Goal: Information Seeking & Learning: Learn about a topic

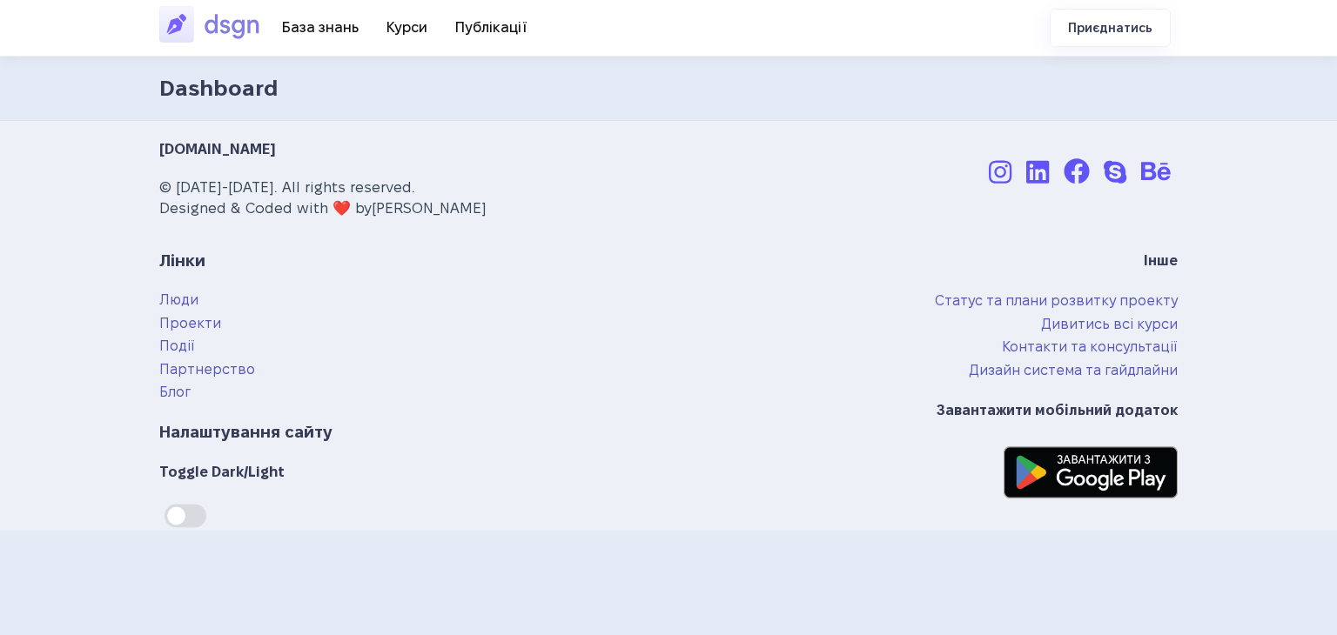
click at [203, 23] on img at bounding box center [213, 24] width 109 height 40
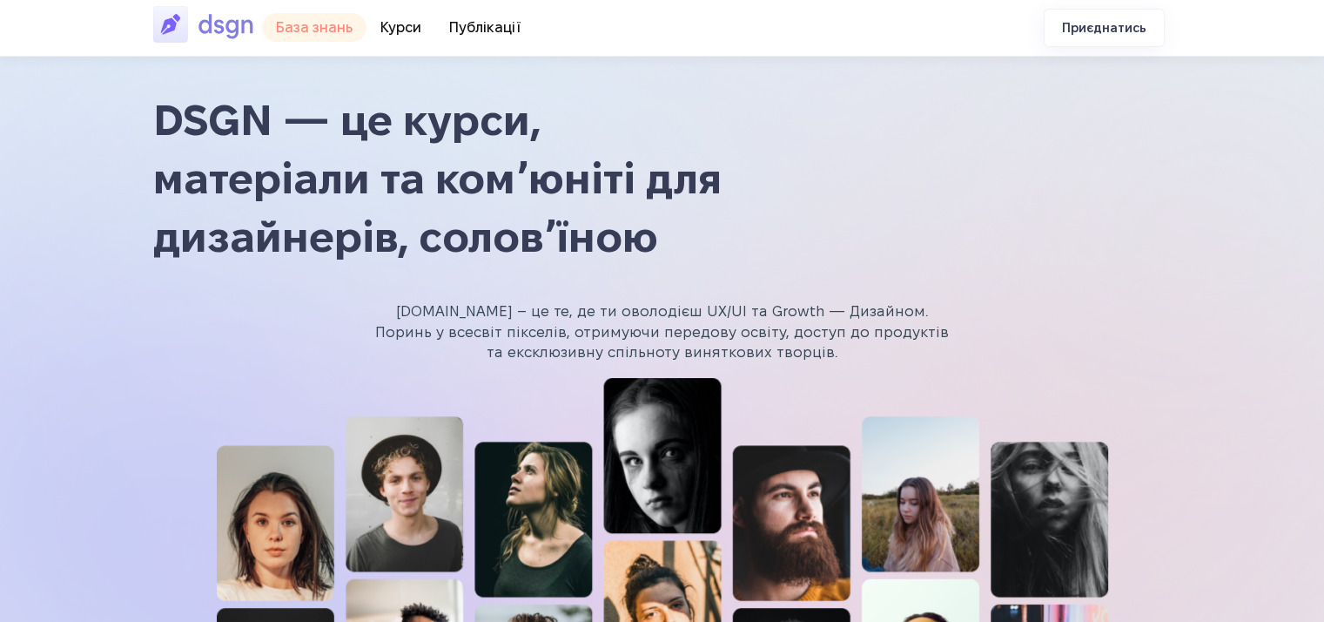
click at [299, 19] on link "📖 База знань" at bounding box center [314, 27] width 104 height 29
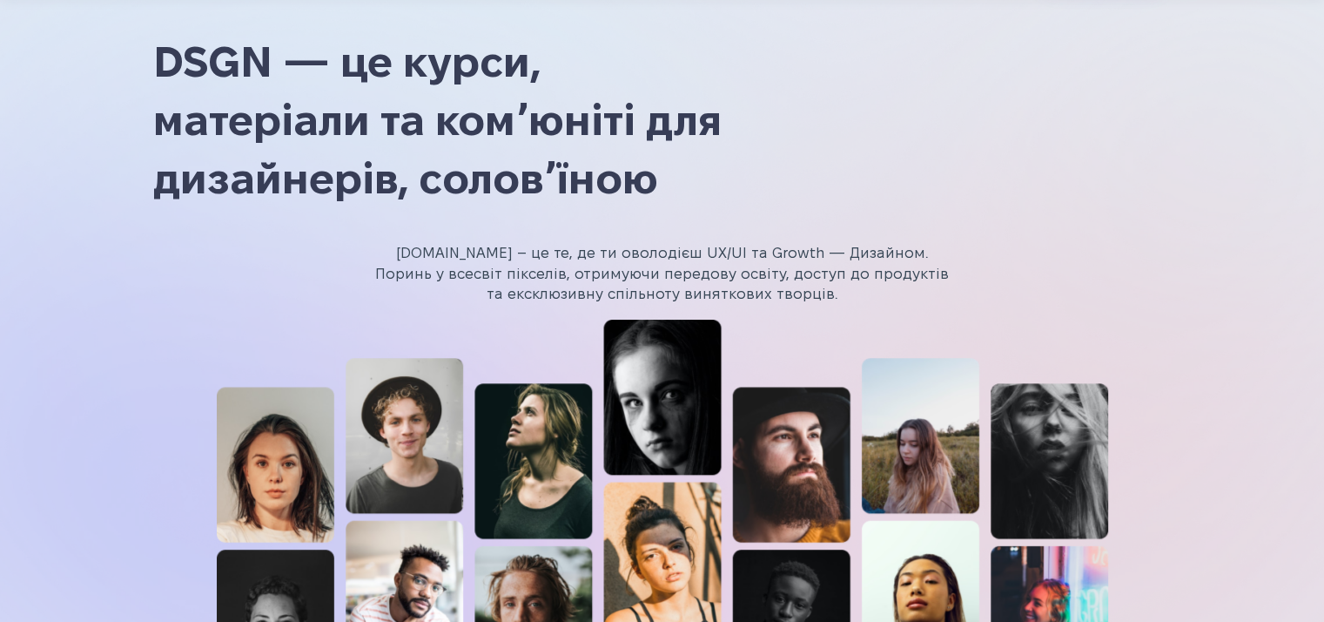
scroll to position [155, 0]
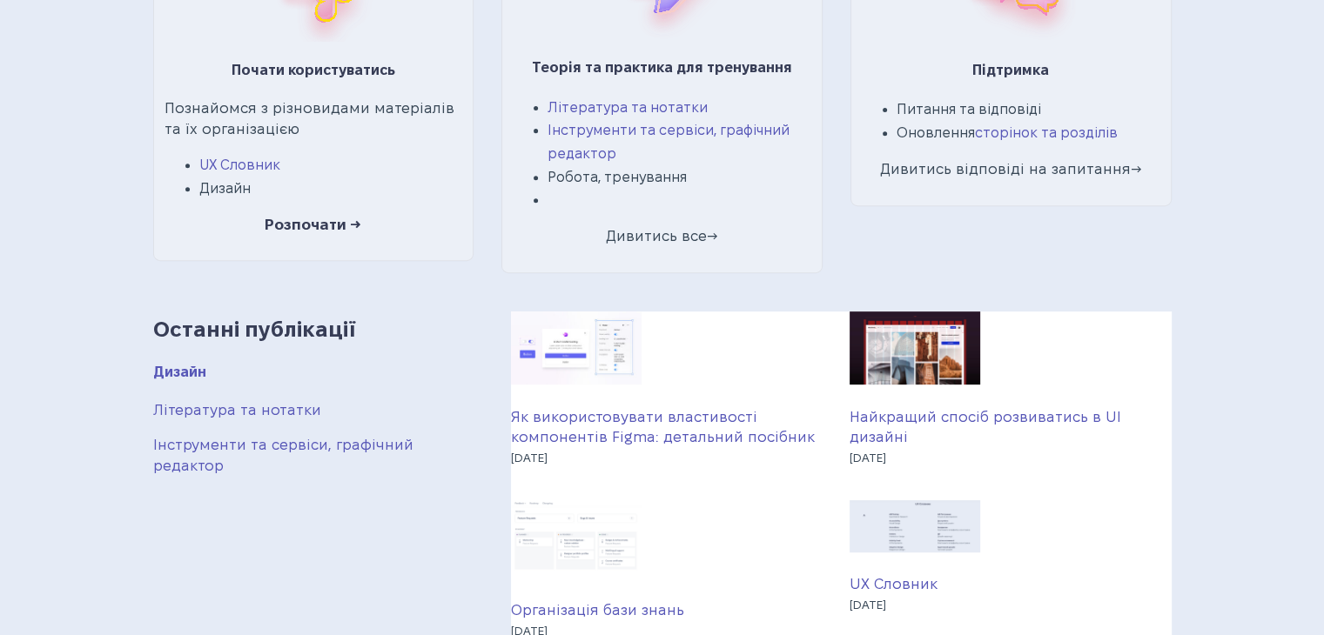
scroll to position [783, 0]
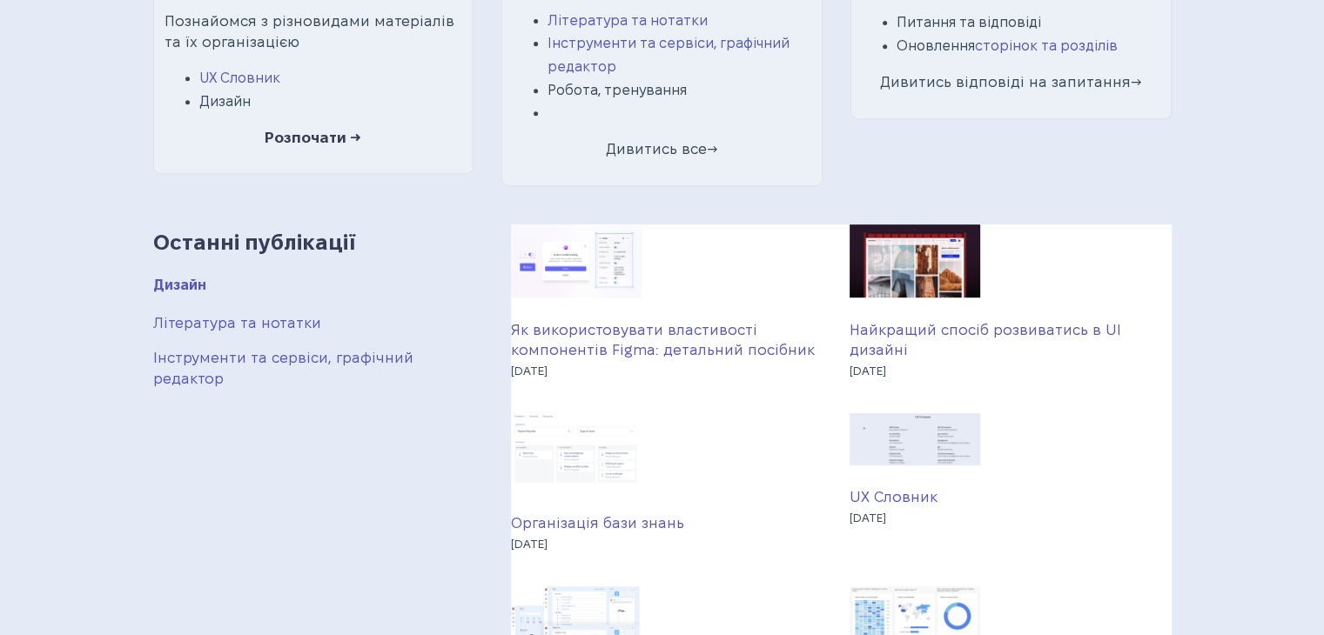
click at [655, 335] on link "Як використовувати властивості компонентів Figma: детальний посібник" at bounding box center [663, 340] width 304 height 37
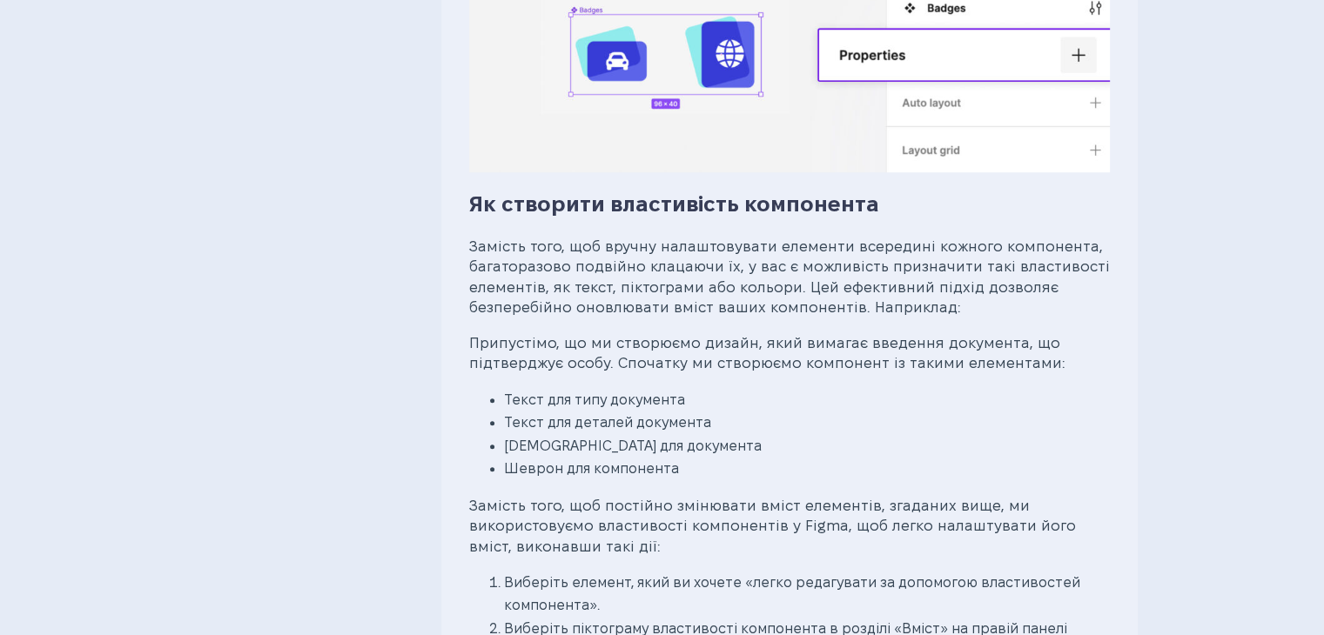
scroll to position [958, 0]
